Goal: Connect with others: Connect with others

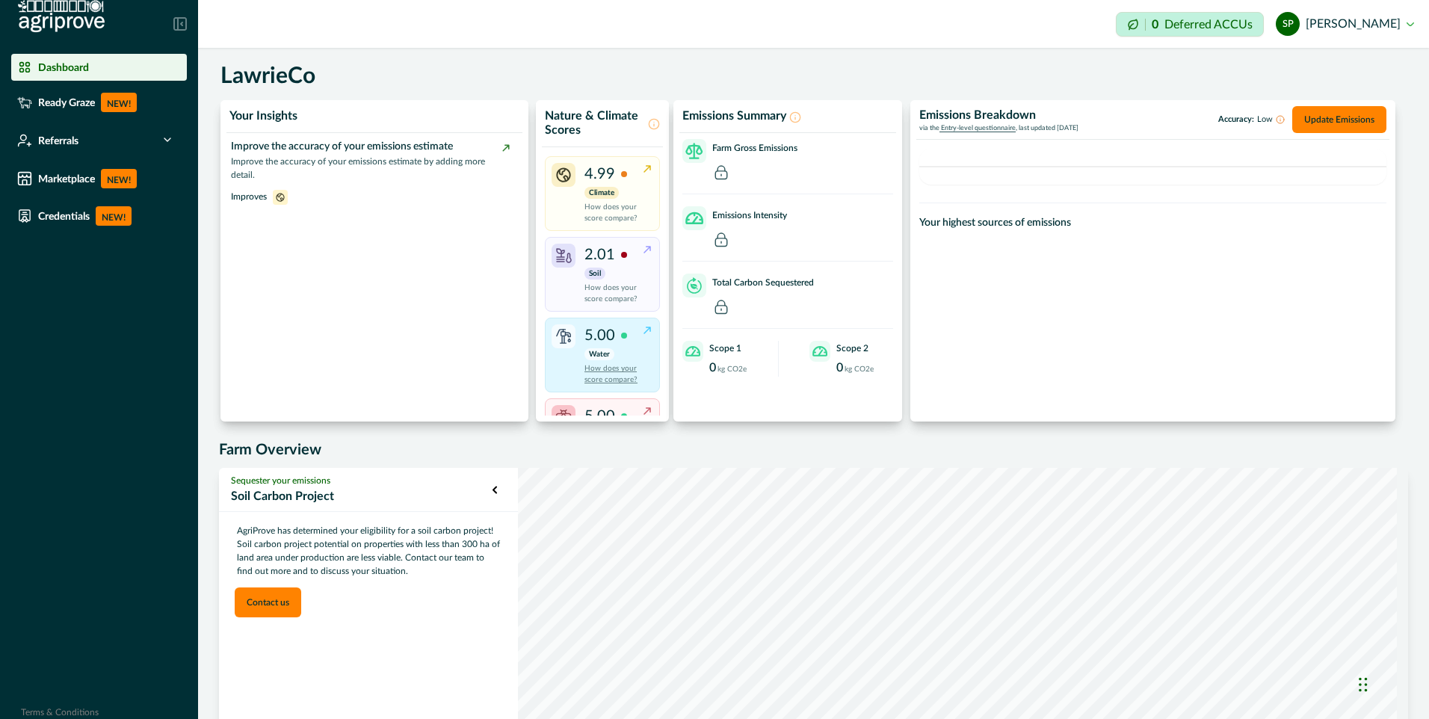
scroll to position [58, 0]
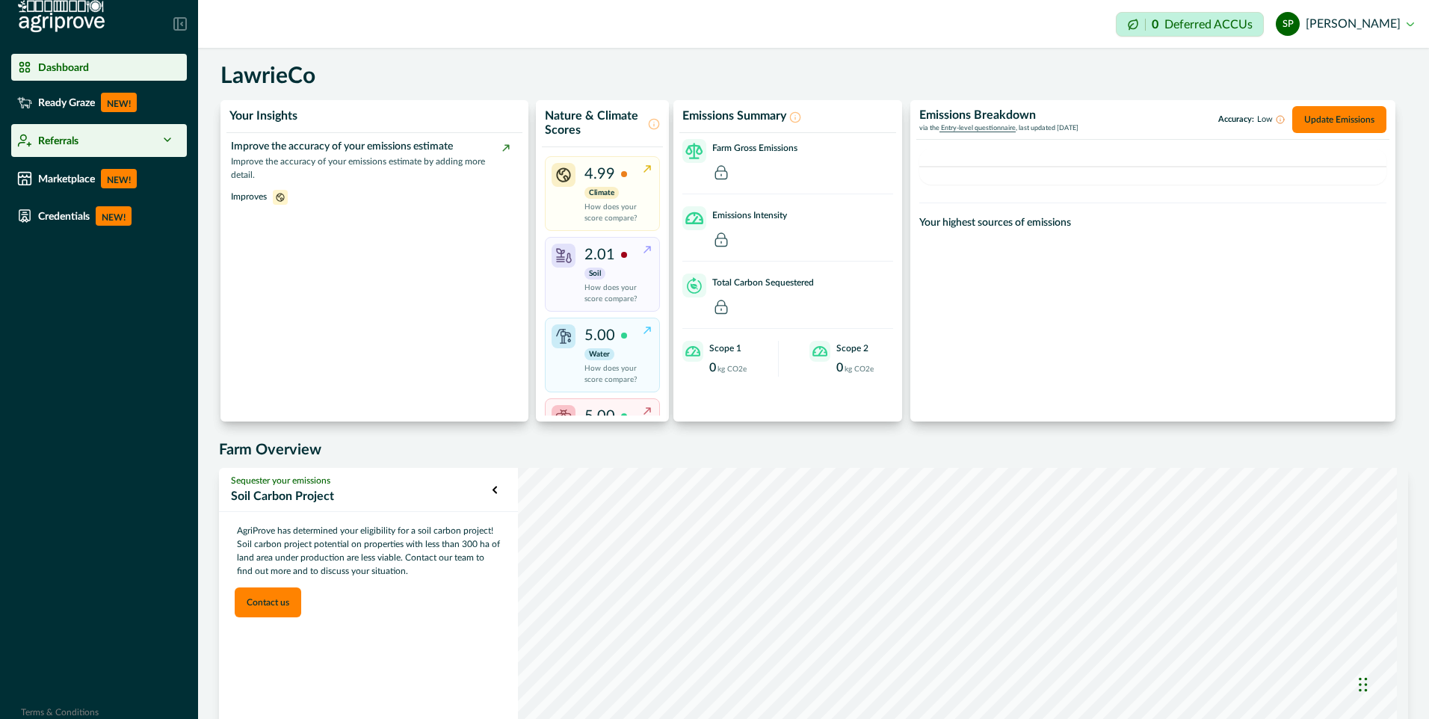
click at [171, 142] on icon at bounding box center [167, 140] width 12 height 12
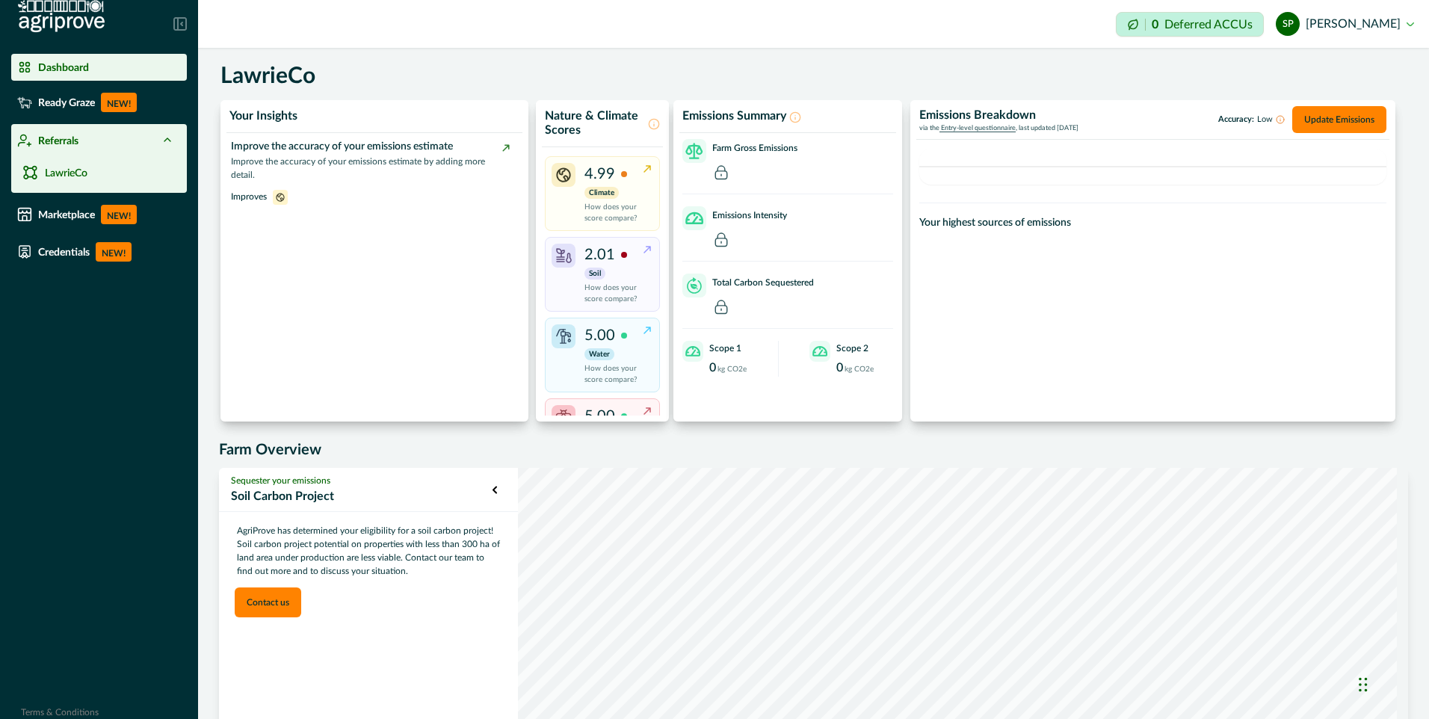
click at [171, 142] on icon at bounding box center [167, 140] width 12 height 12
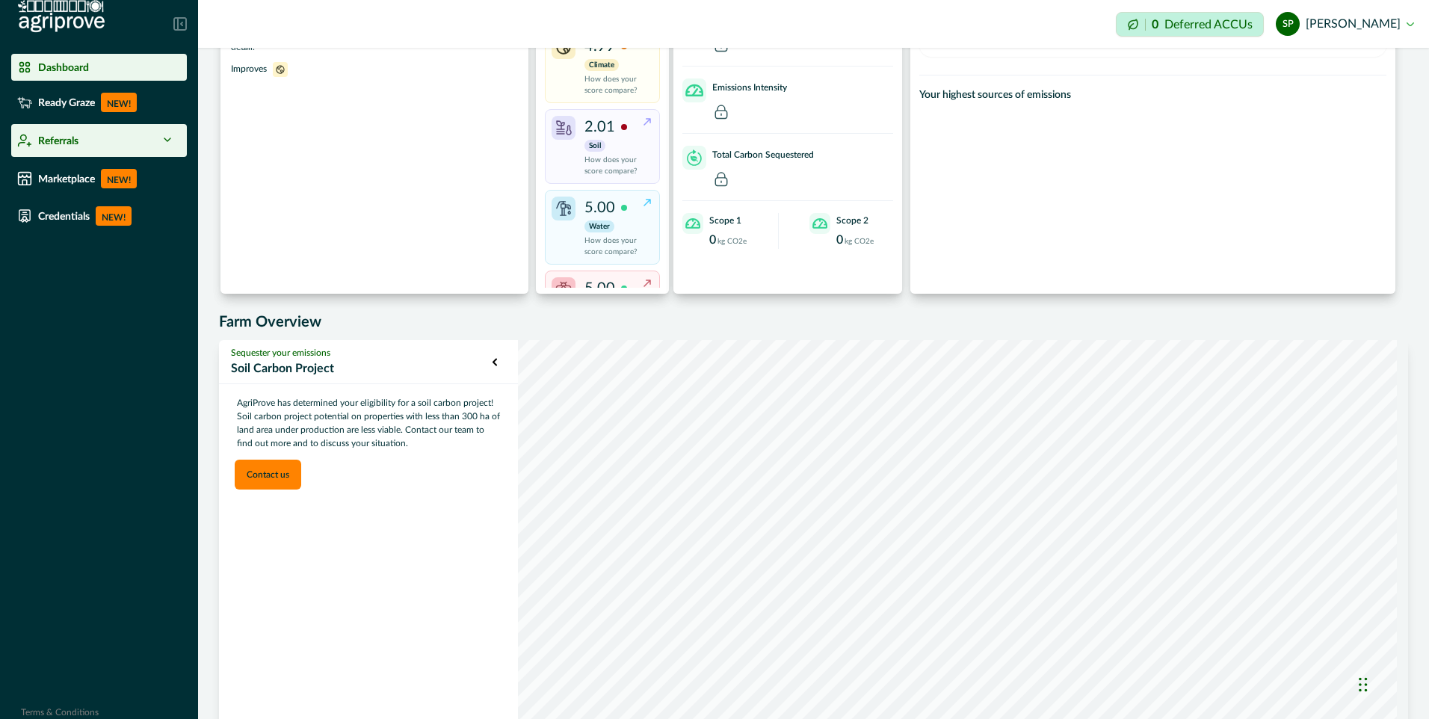
scroll to position [166, 0]
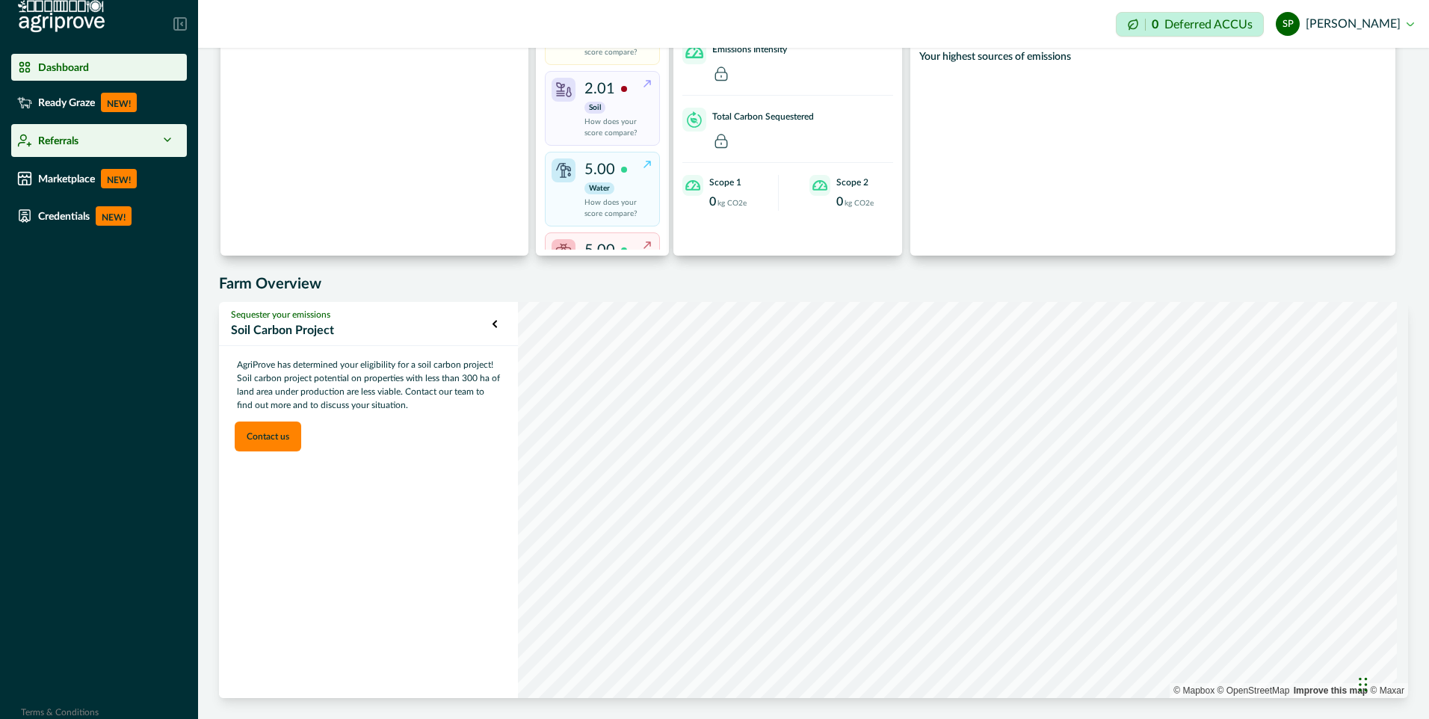
click at [300, 335] on p "Soil Carbon Project" at bounding box center [362, 330] width 262 height 18
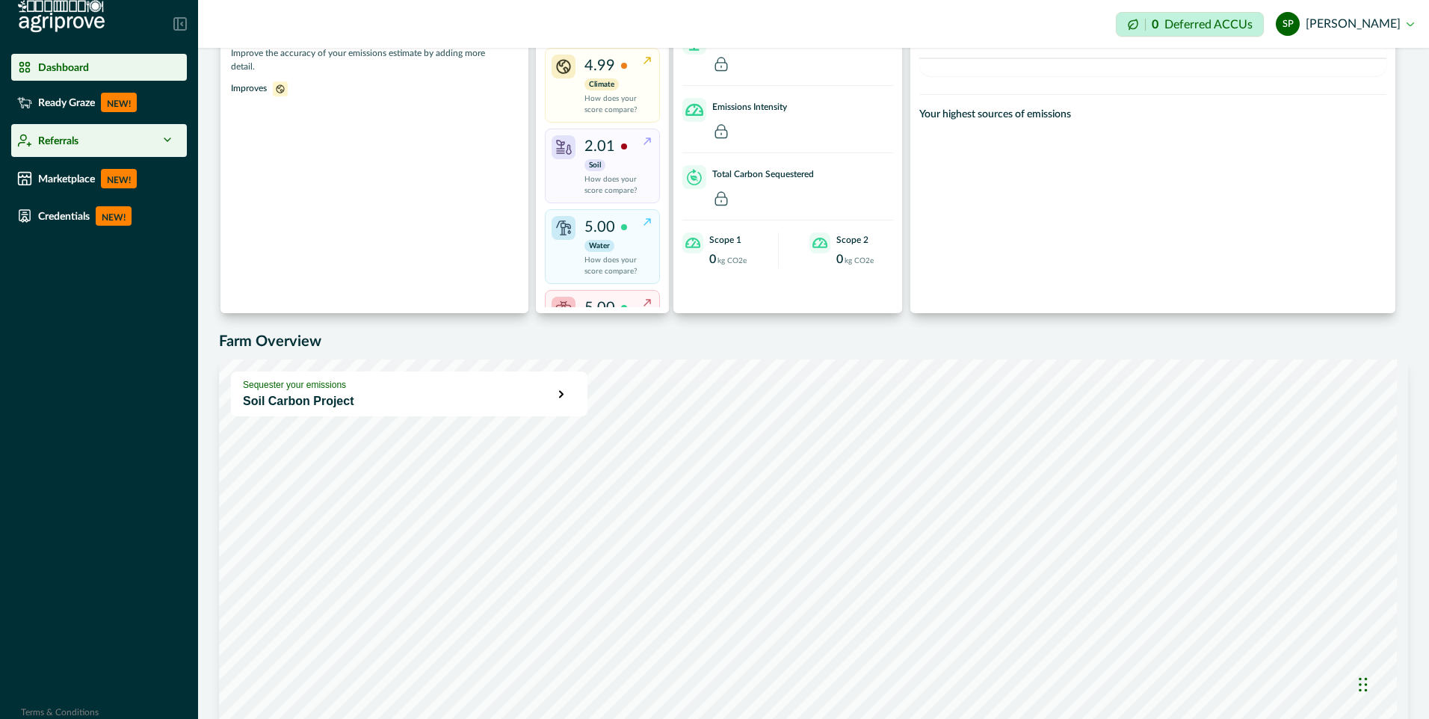
scroll to position [0, 0]
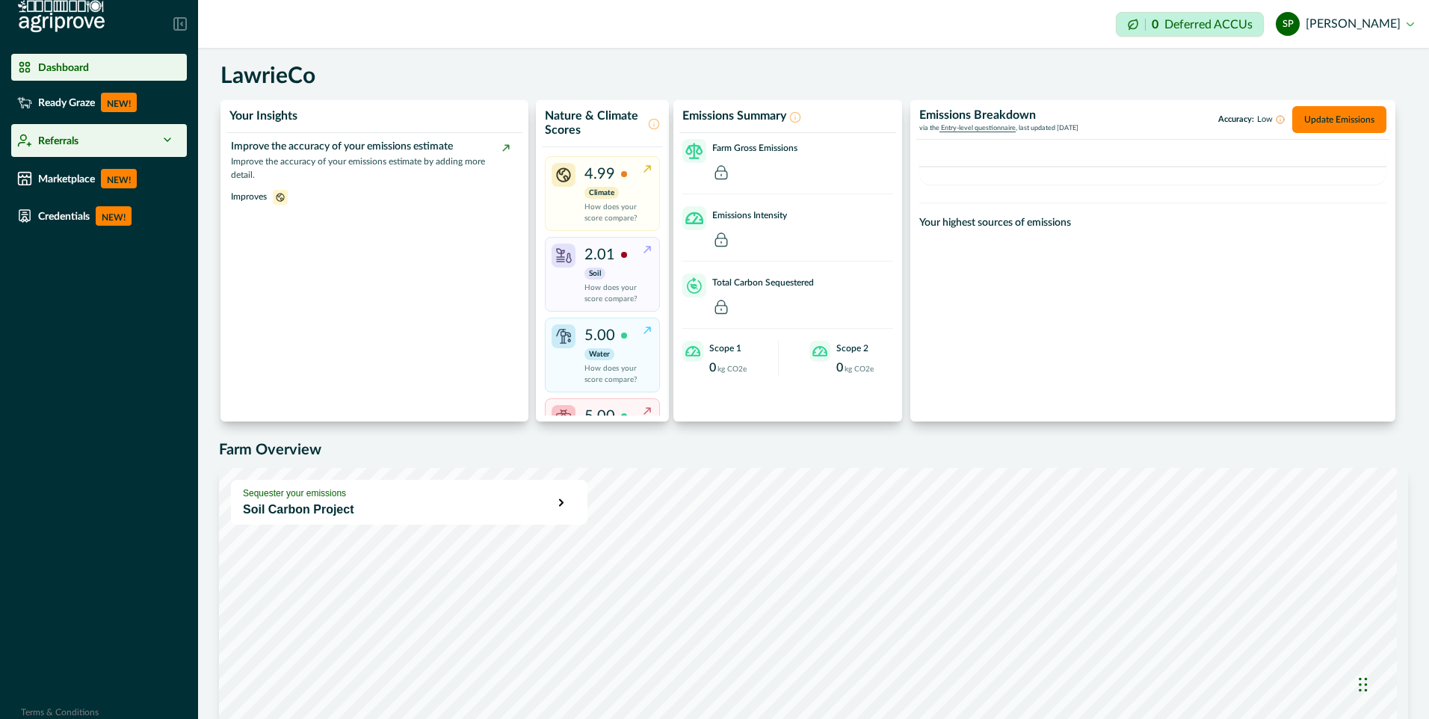
click at [41, 126] on li "Referrals" at bounding box center [99, 140] width 176 height 33
click at [73, 143] on p "Referrals" at bounding box center [58, 140] width 40 height 12
click at [173, 141] on icon at bounding box center [167, 140] width 12 height 12
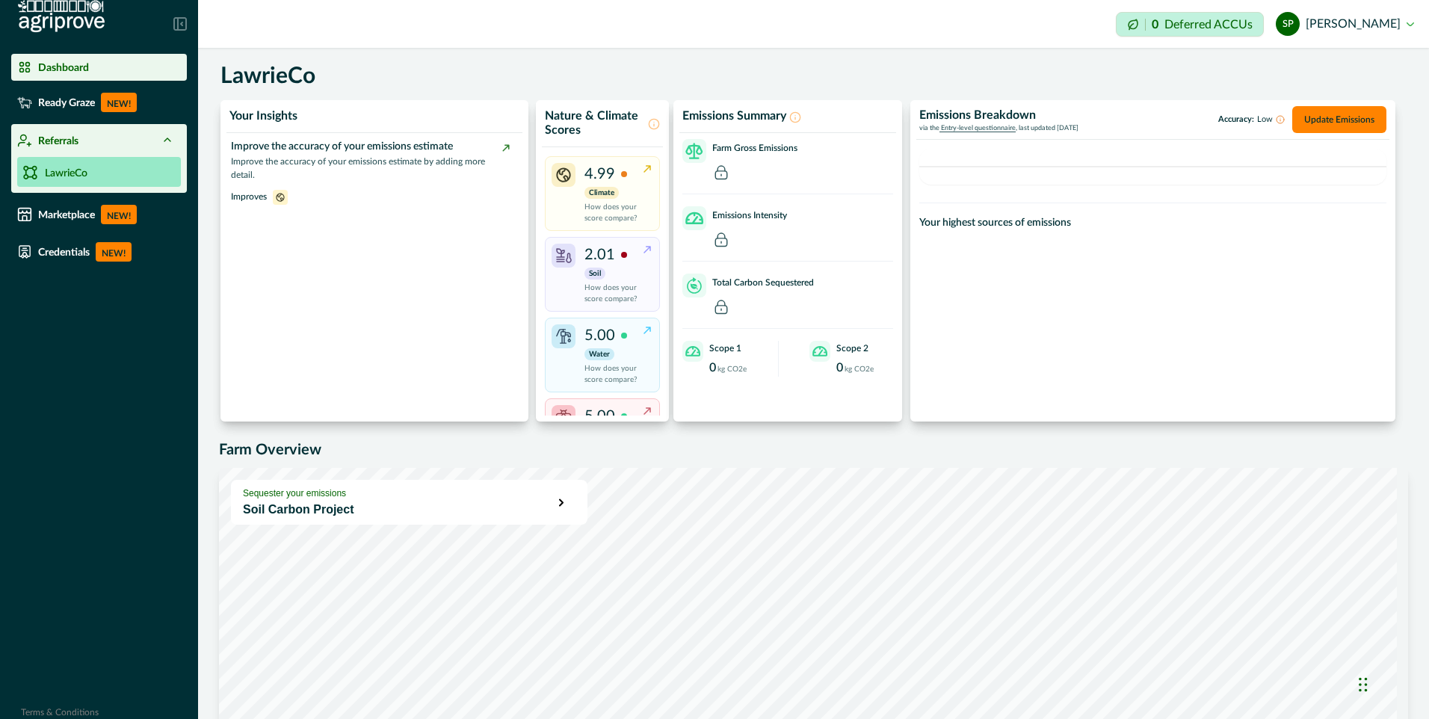
click at [70, 177] on p "LawrieCo" at bounding box center [66, 174] width 43 height 16
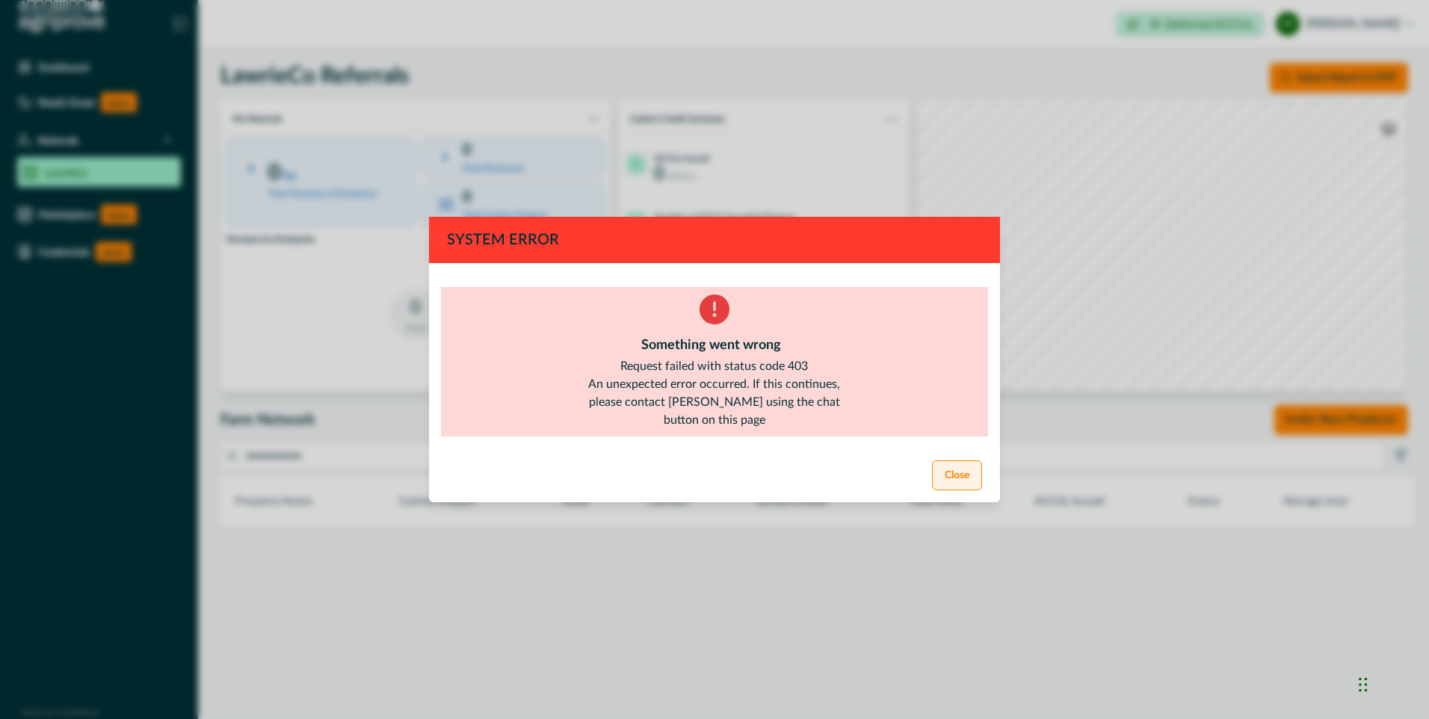
click at [971, 480] on button "Close" at bounding box center [957, 475] width 50 height 30
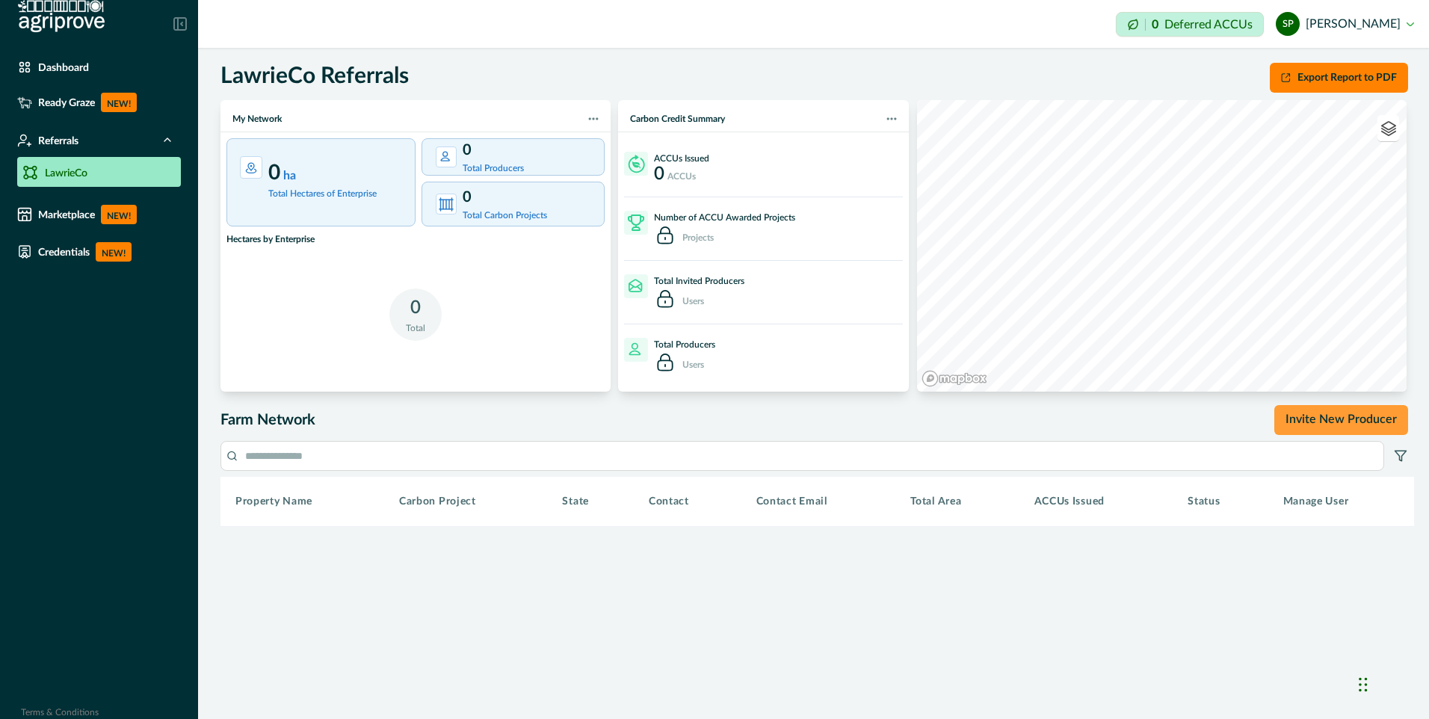
click at [1358, 423] on button "Invite New Producer" at bounding box center [1341, 420] width 134 height 30
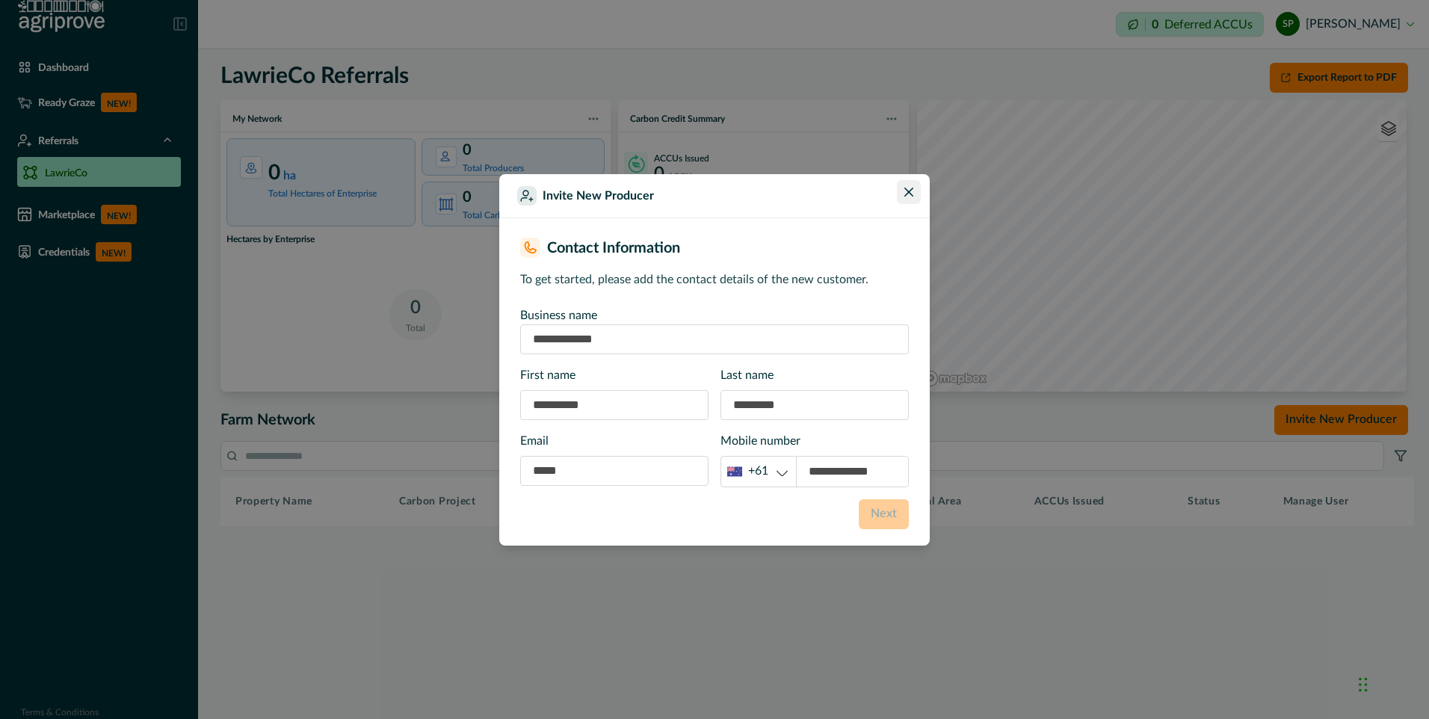
click at [906, 191] on icon "Close" at bounding box center [908, 192] width 9 height 9
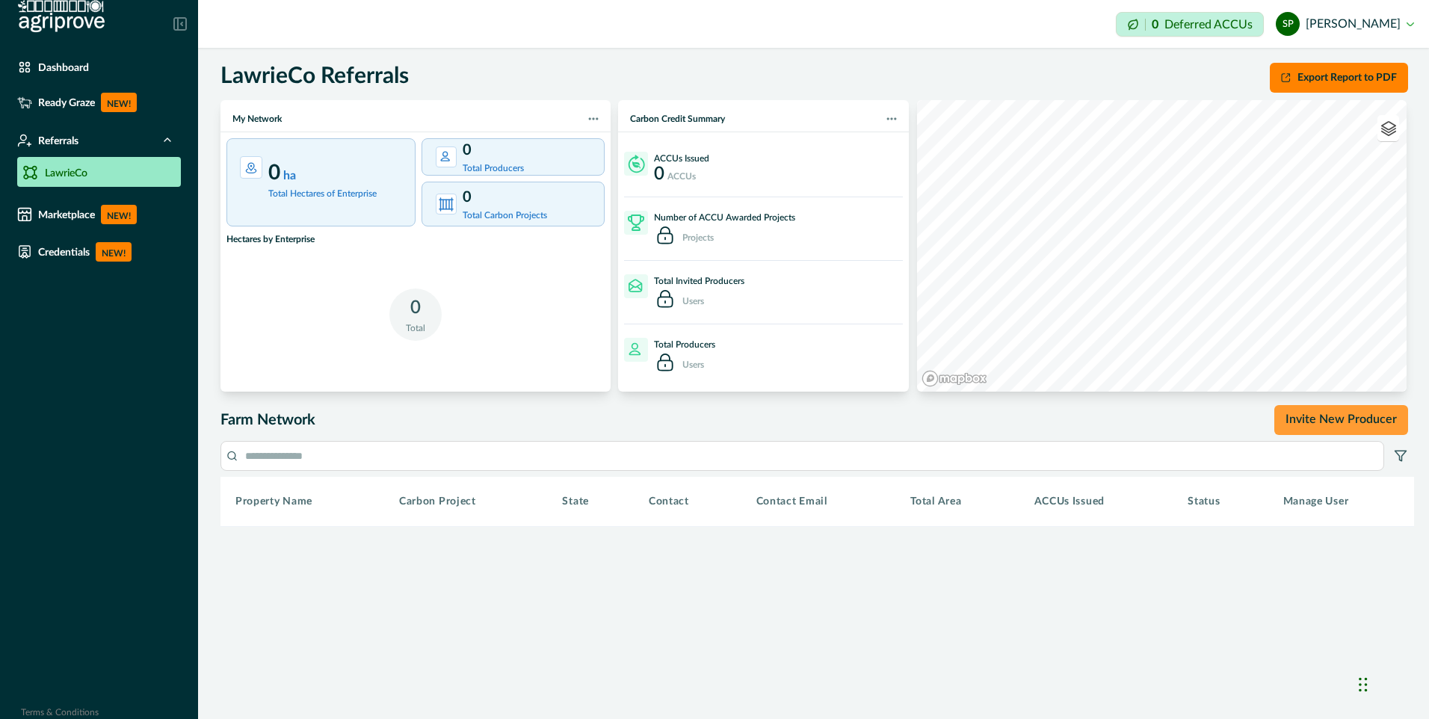
click at [1353, 420] on button "Invite New Producer" at bounding box center [1341, 420] width 134 height 30
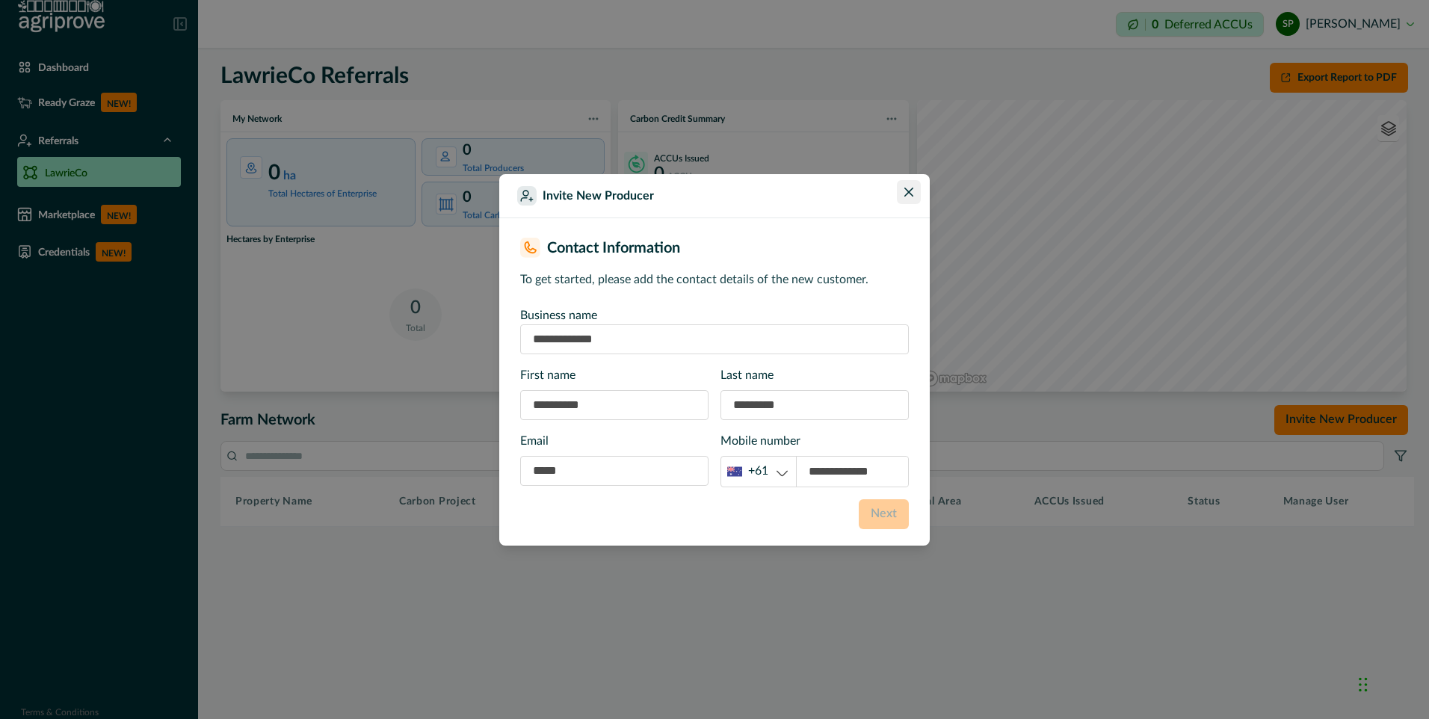
click at [909, 193] on icon "Close" at bounding box center [908, 191] width 9 height 9
